Goal: Find specific page/section: Find specific page/section

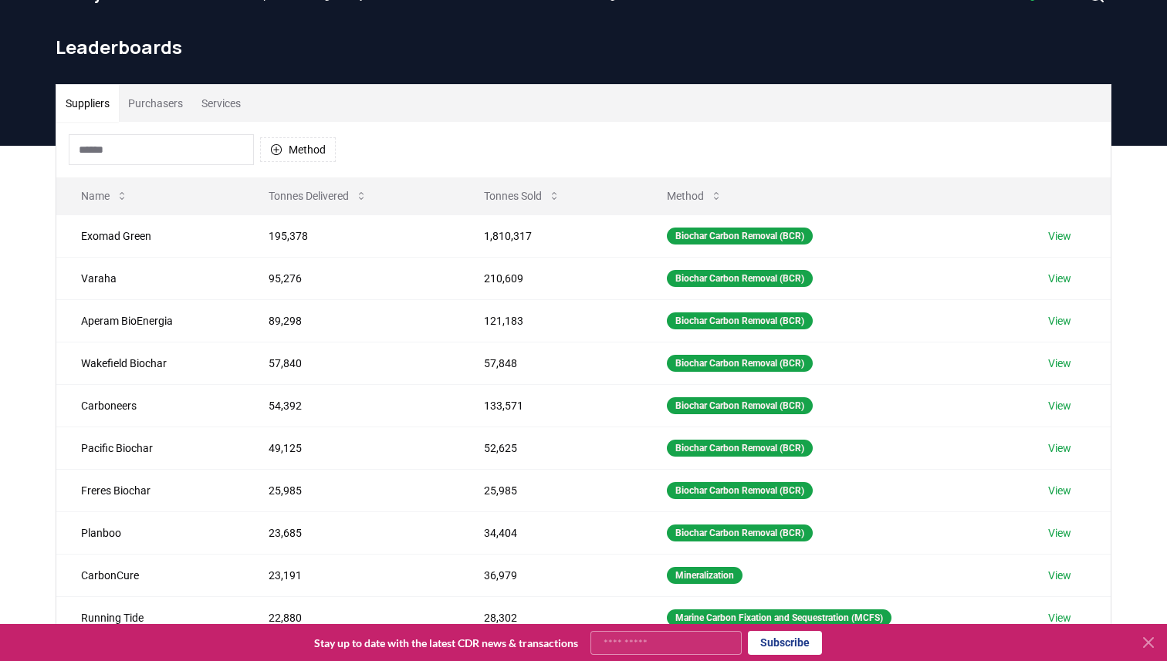
scroll to position [37, 0]
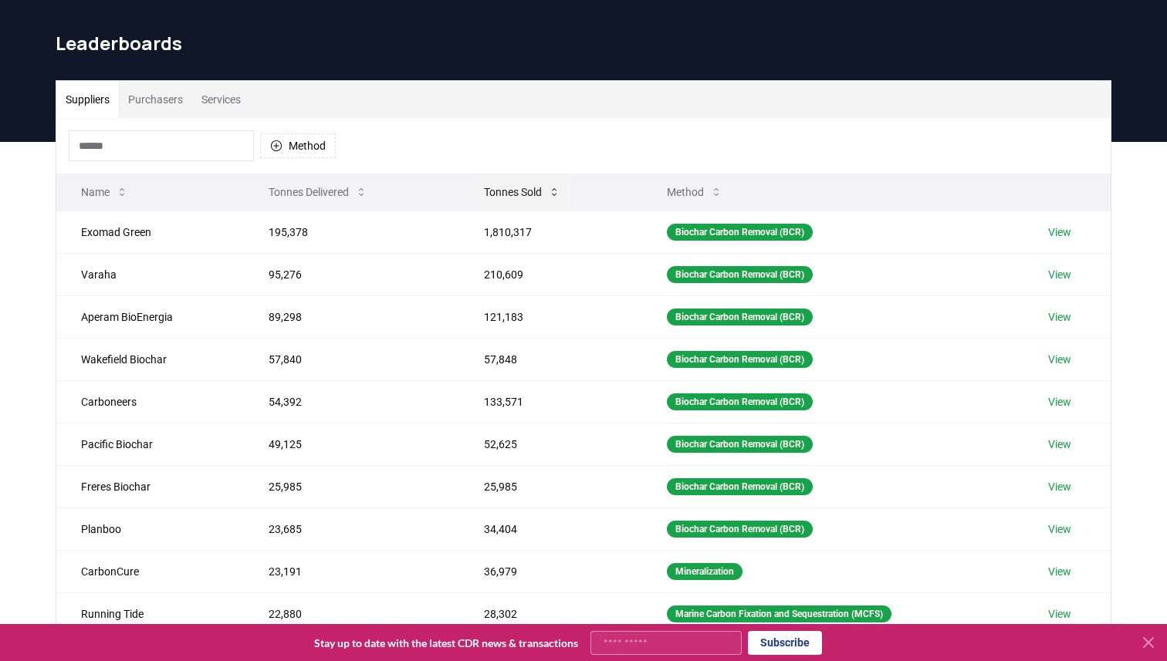
click at [505, 196] on button "Tonnes Sold" at bounding box center [521, 192] width 101 height 31
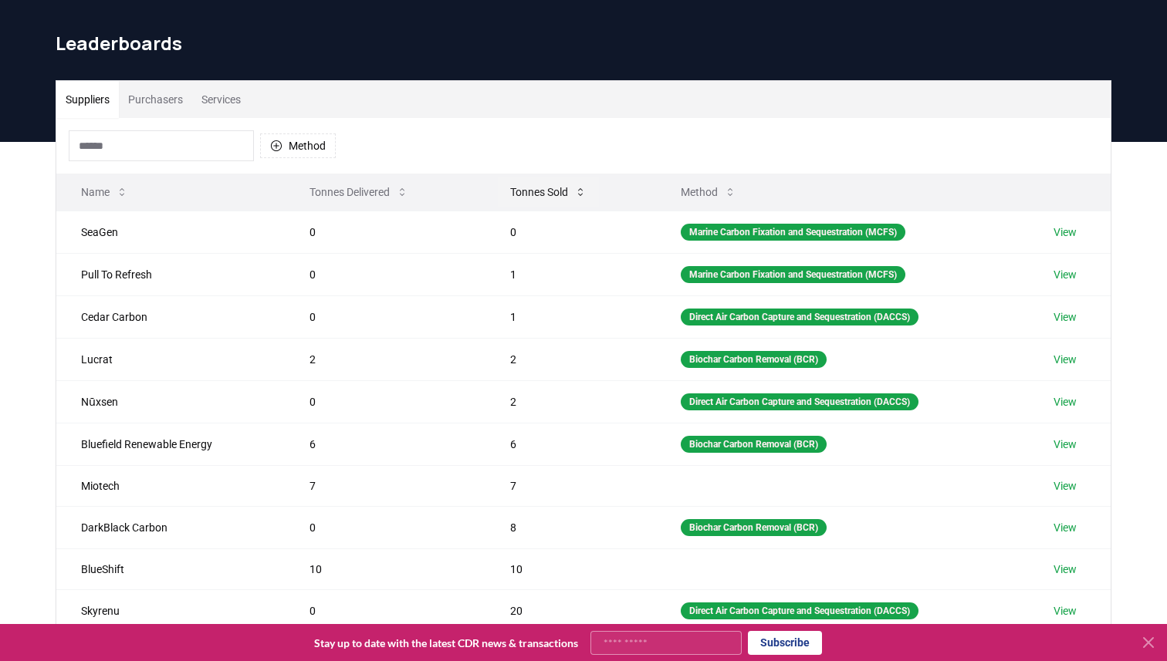
click at [527, 190] on button "Tonnes Sold" at bounding box center [548, 192] width 101 height 31
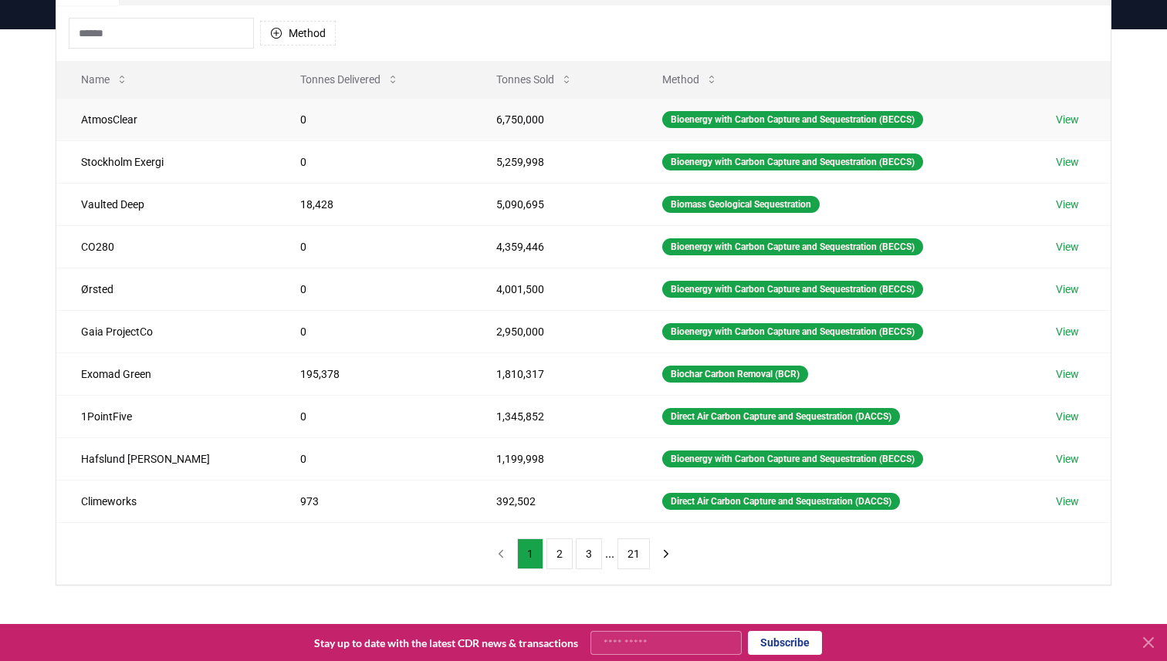
scroll to position [267, 0]
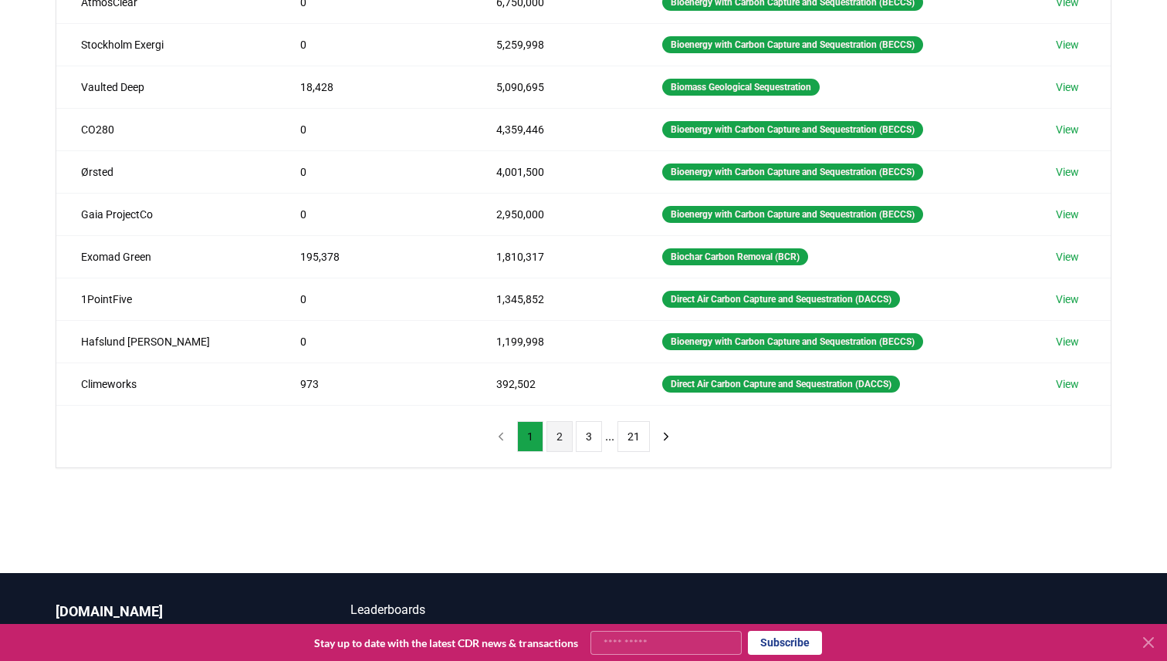
click at [558, 438] on button "2" at bounding box center [559, 436] width 26 height 31
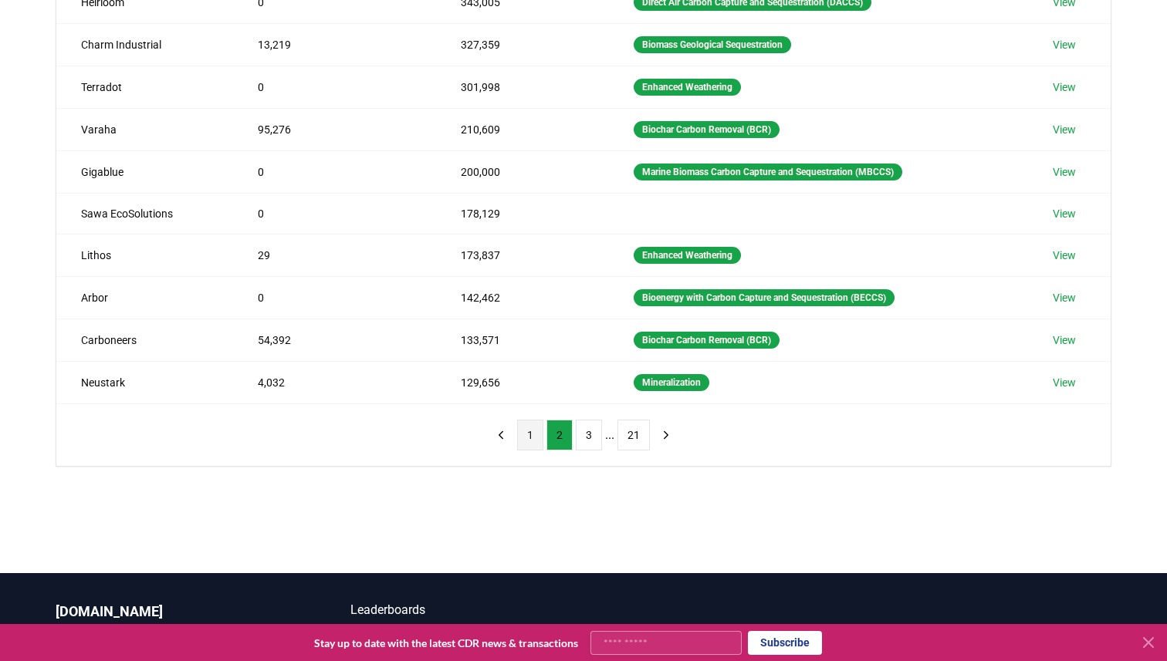
scroll to position [246, 0]
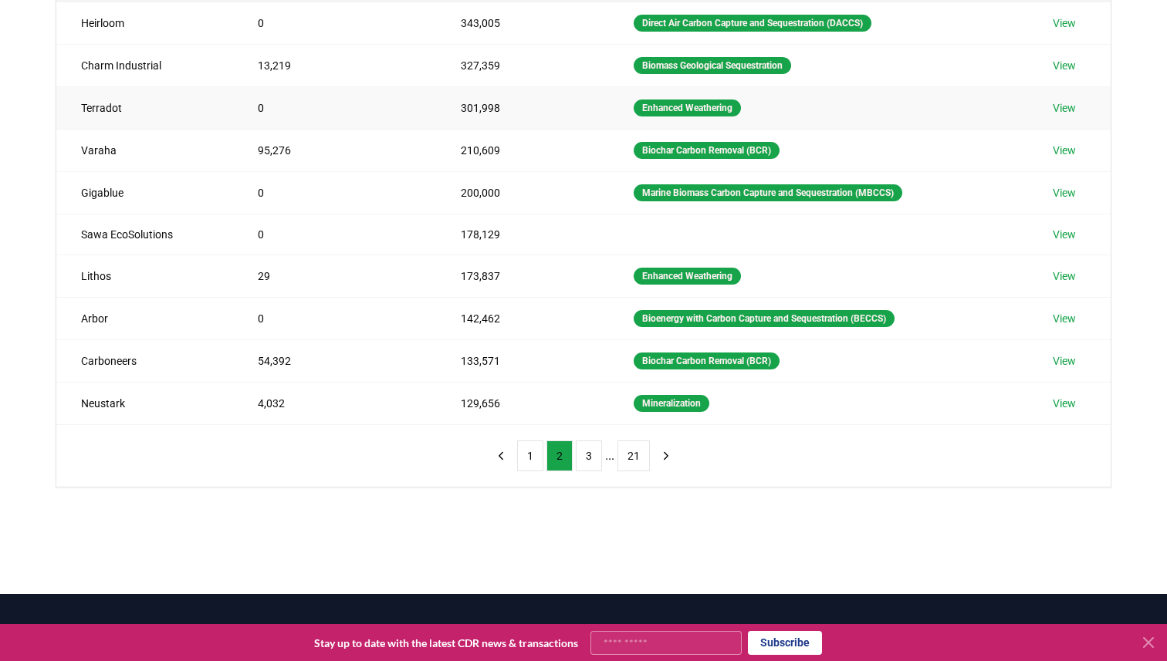
click at [106, 107] on td "Terradot" at bounding box center [144, 107] width 177 height 42
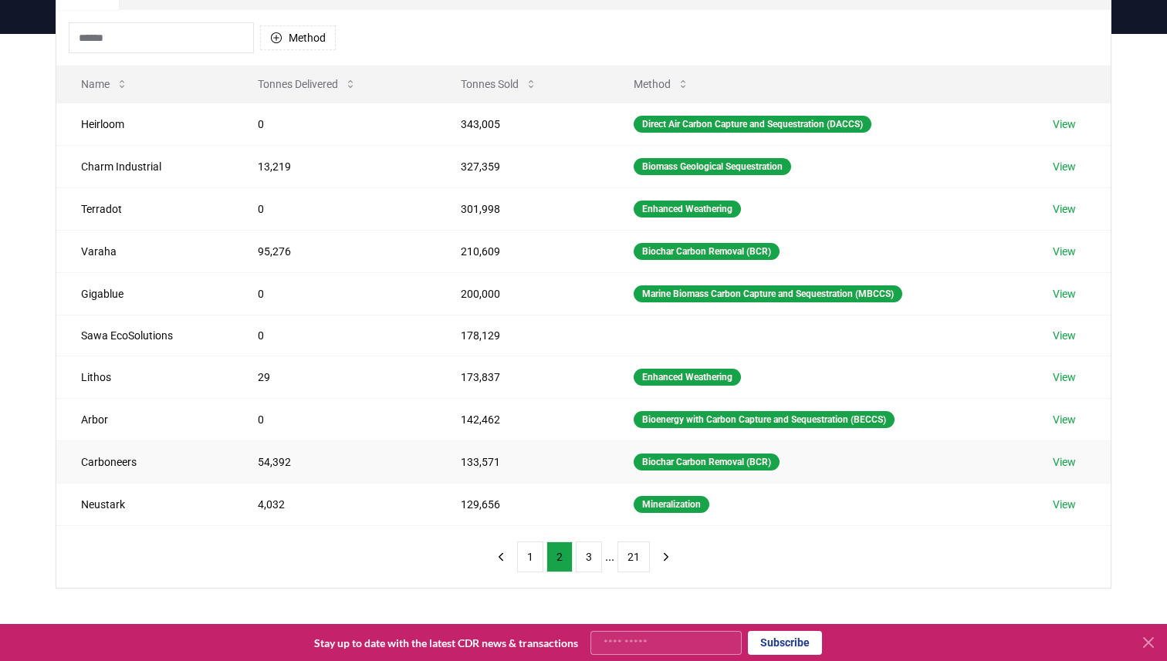
scroll to position [140, 0]
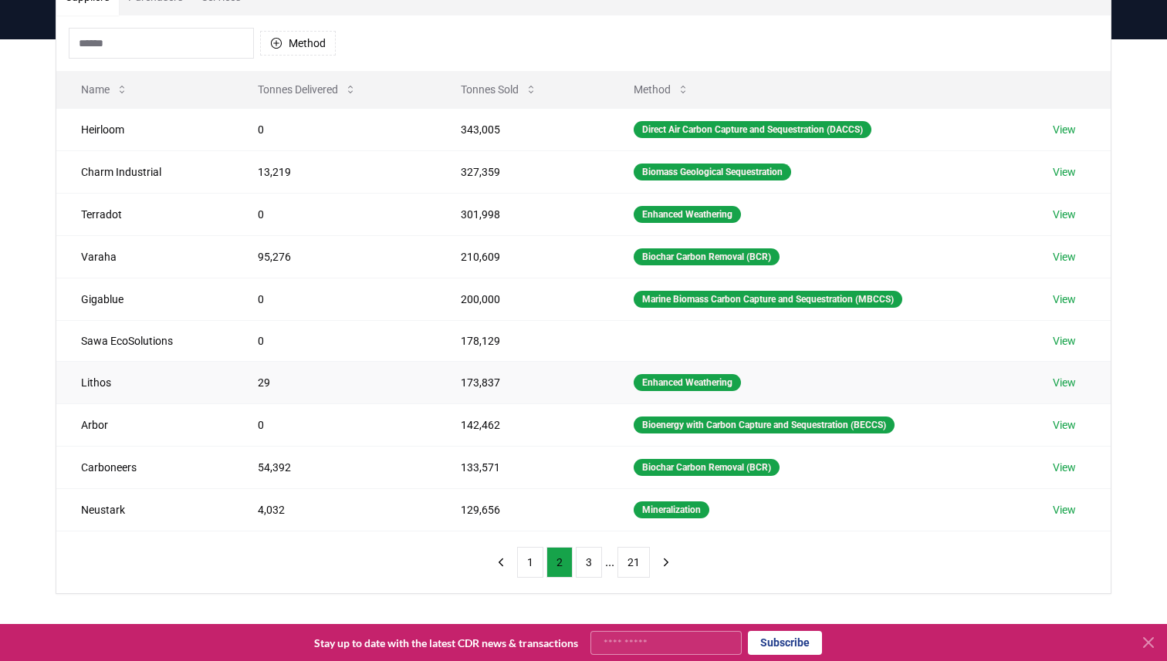
click at [252, 385] on td "29" at bounding box center [334, 382] width 203 height 42
click at [109, 378] on td "Lithos" at bounding box center [144, 382] width 177 height 42
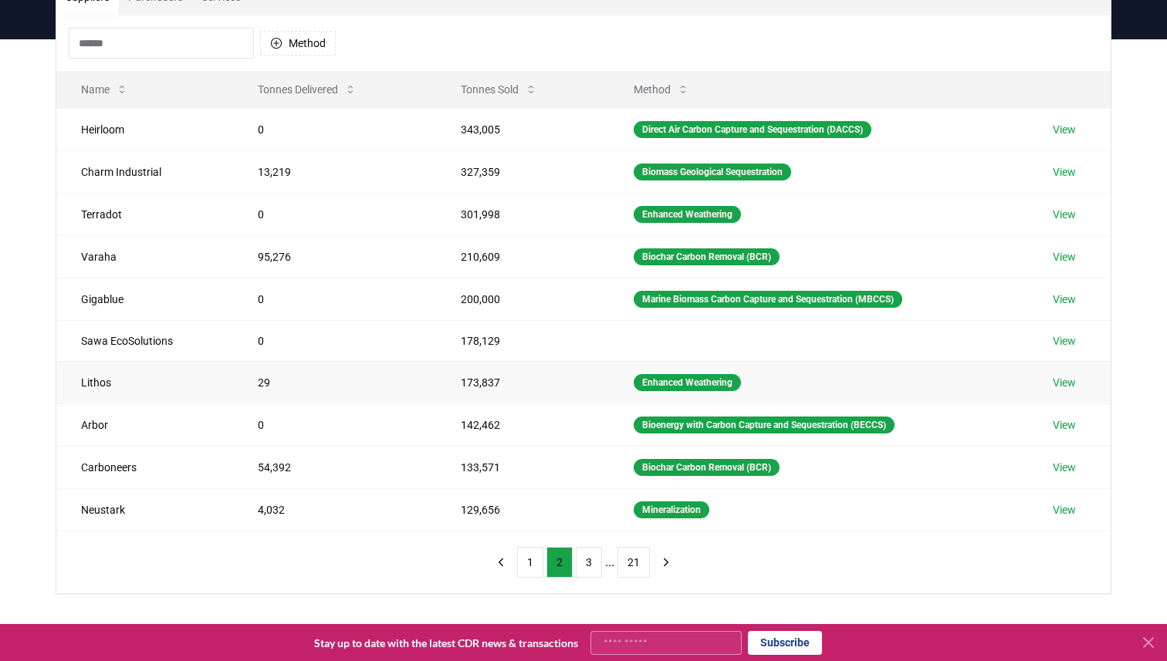
click at [109, 378] on td "Lithos" at bounding box center [144, 382] width 177 height 42
click at [101, 377] on td "Lithos" at bounding box center [144, 382] width 177 height 42
copy td "Lithos"
